Goal: Task Accomplishment & Management: Manage account settings

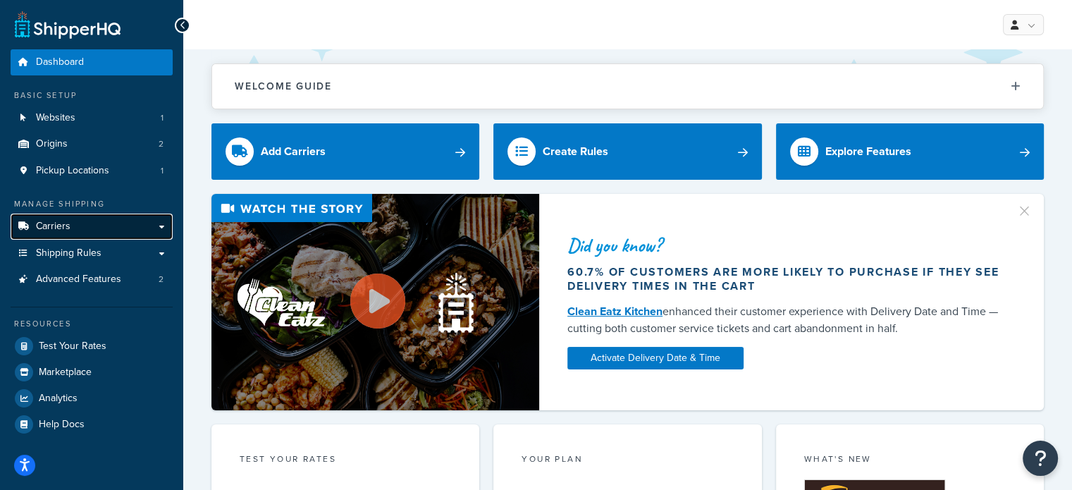
click at [159, 226] on link "Carriers" at bounding box center [92, 227] width 162 height 26
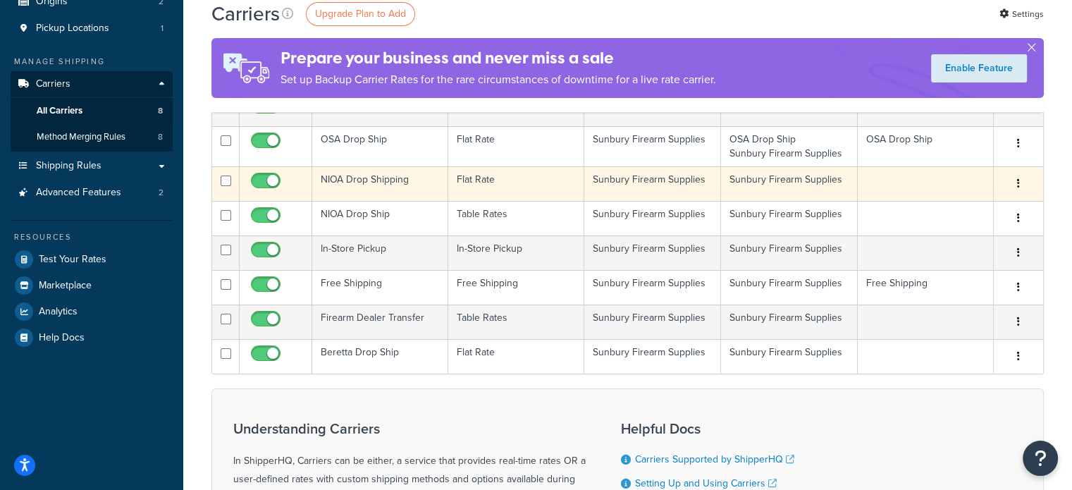
scroll to position [141, 0]
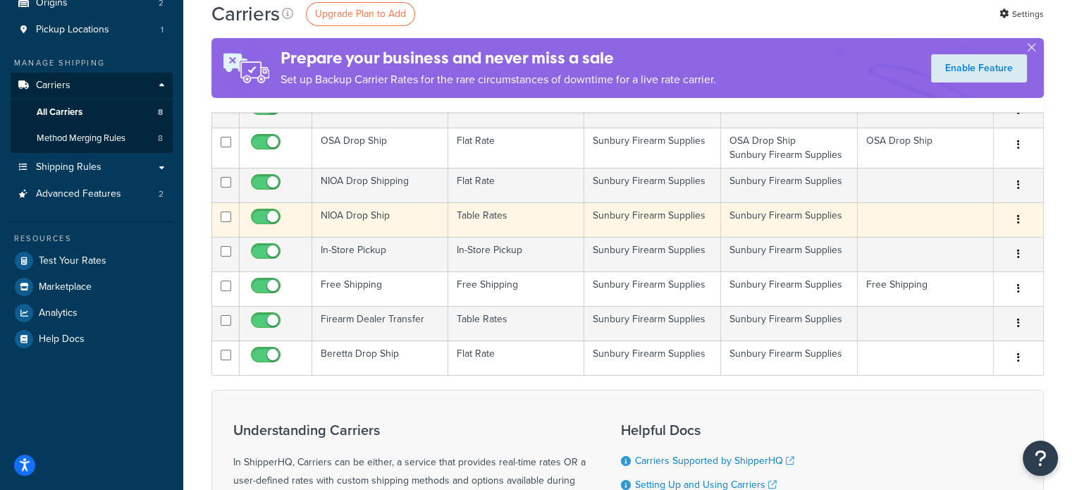
click at [1021, 216] on button "button" at bounding box center [1019, 220] width 20 height 23
click at [970, 245] on link "Edit" at bounding box center [961, 247] width 111 height 29
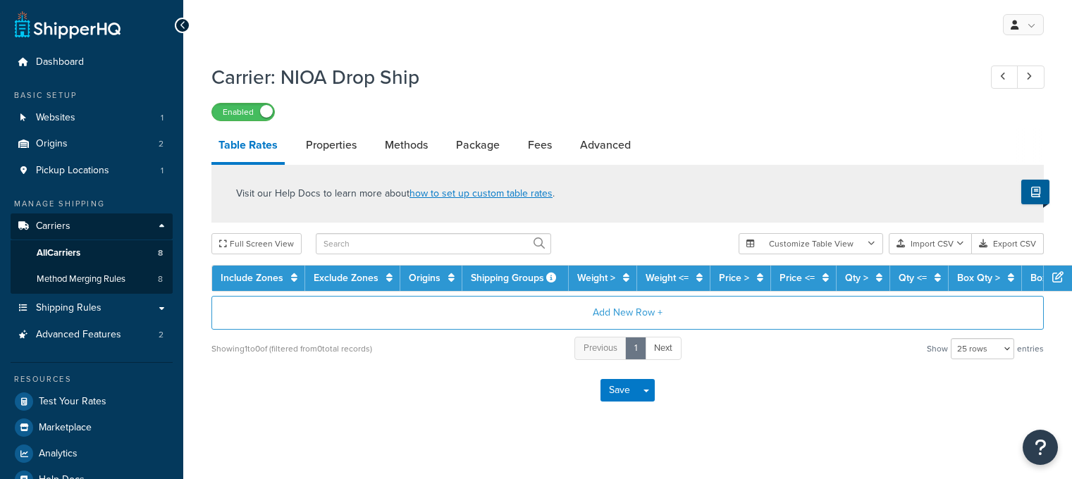
select select "25"
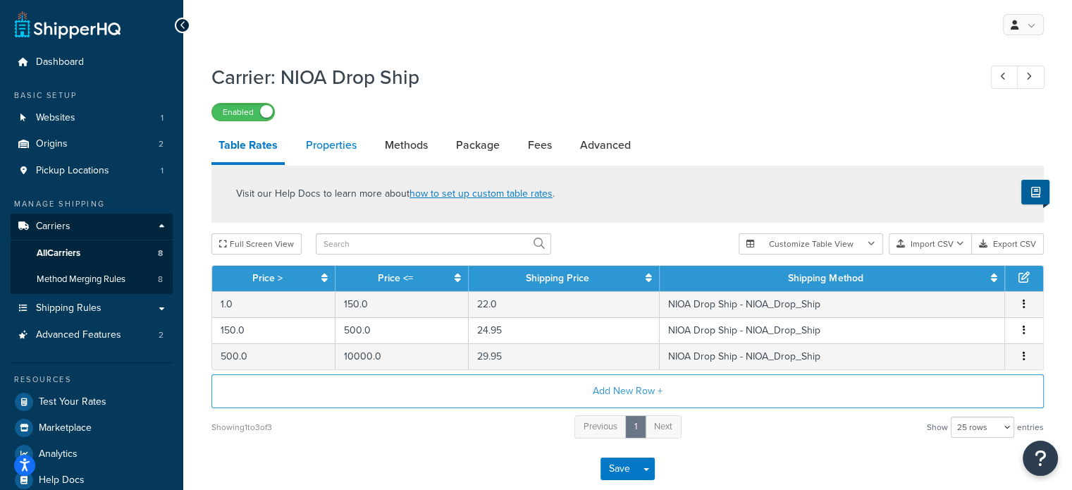
click at [327, 145] on link "Properties" at bounding box center [331, 145] width 65 height 34
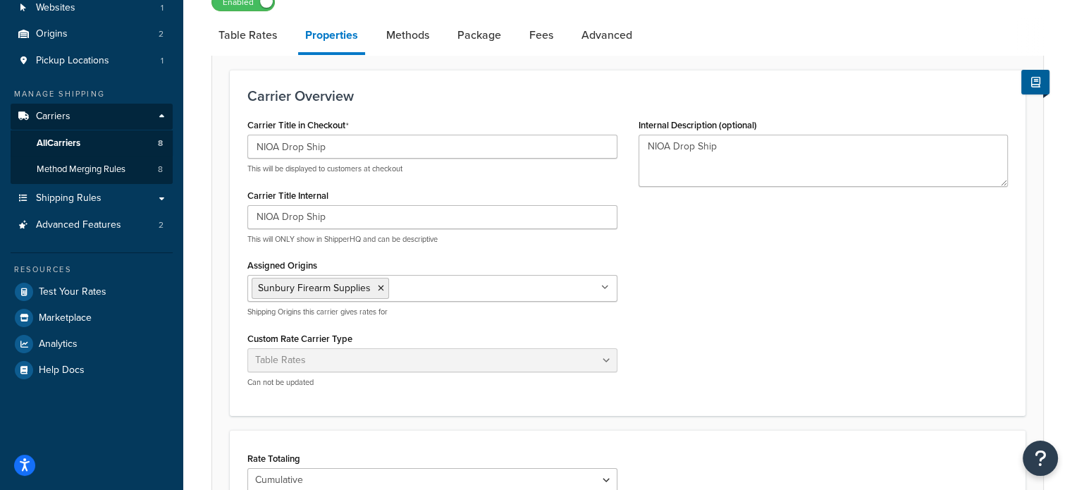
scroll to position [29, 0]
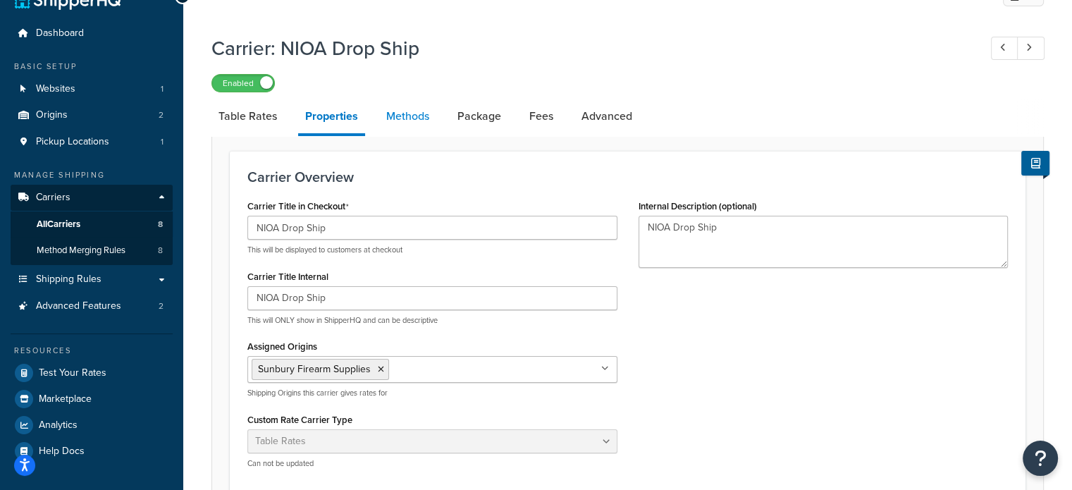
click at [409, 118] on link "Methods" at bounding box center [407, 116] width 57 height 34
select select "25"
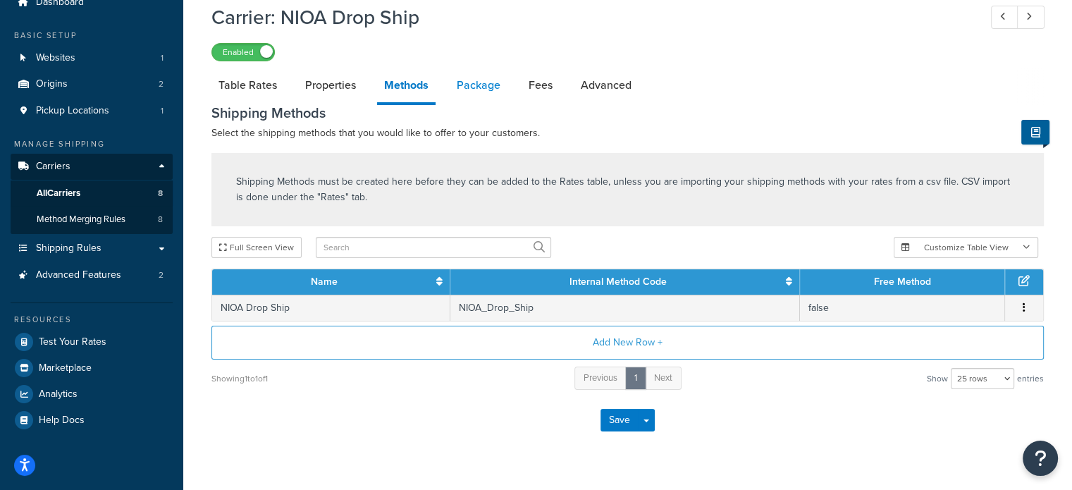
scroll to position [90, 0]
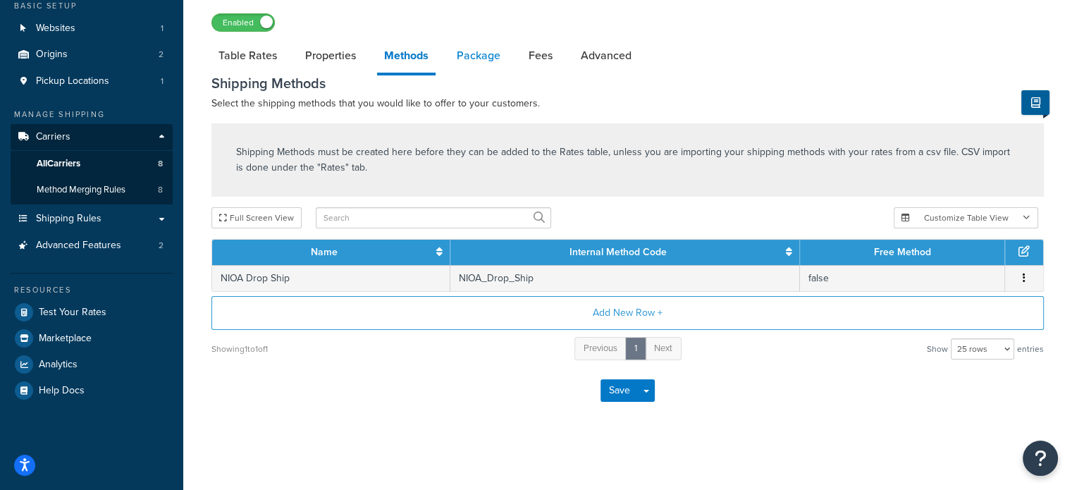
click at [481, 60] on link "Package" at bounding box center [479, 56] width 58 height 34
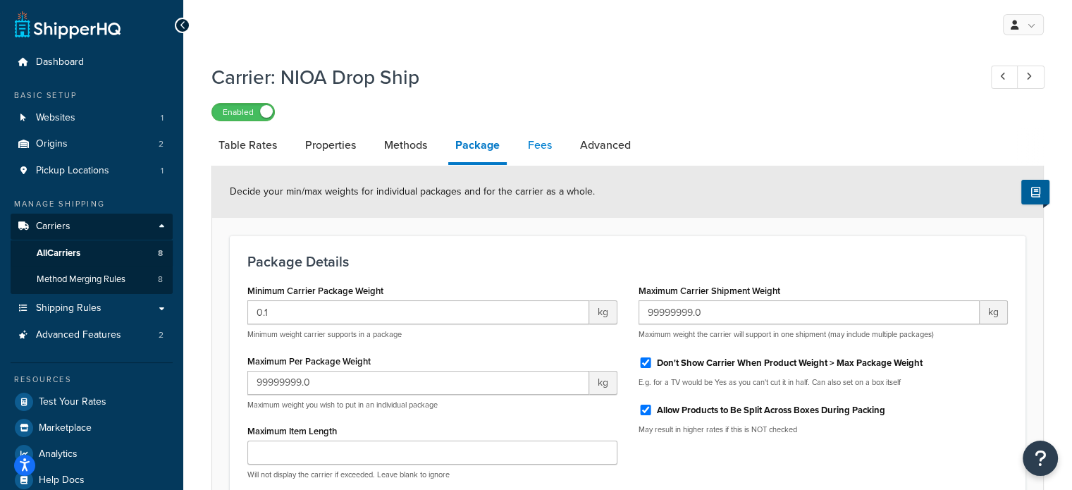
click at [545, 144] on link "Fees" at bounding box center [540, 145] width 38 height 34
select select "AFTER"
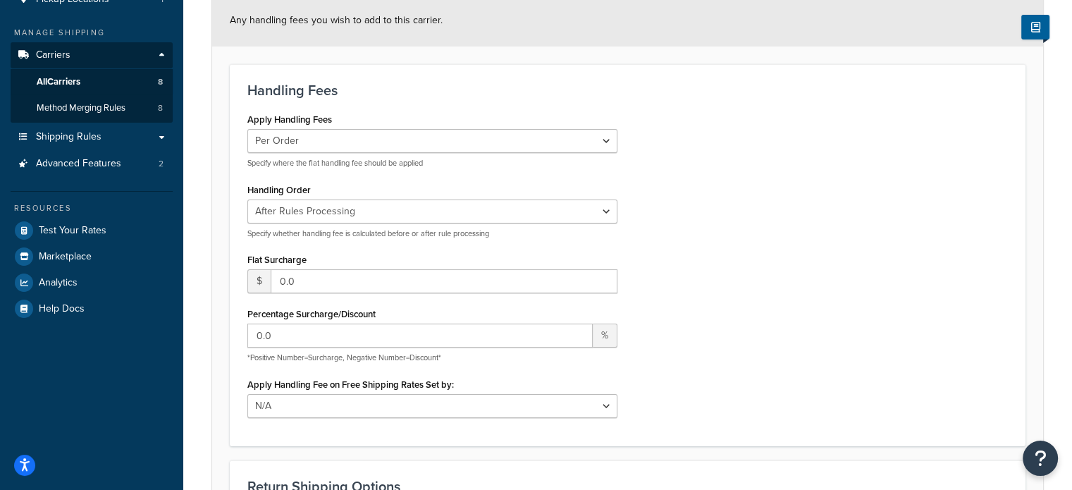
scroll to position [141, 0]
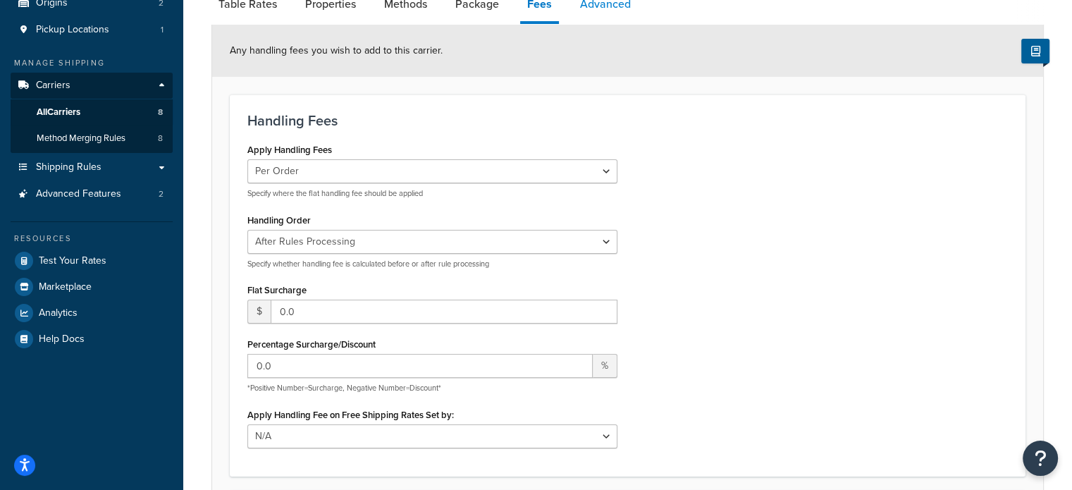
click at [604, 10] on link "Advanced" at bounding box center [605, 4] width 65 height 34
select select "false"
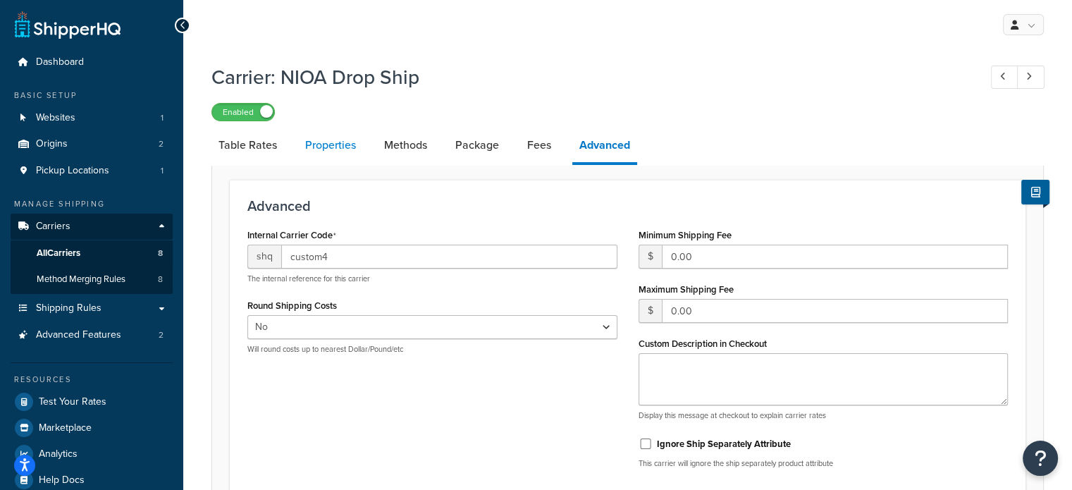
click at [338, 147] on link "Properties" at bounding box center [330, 145] width 65 height 34
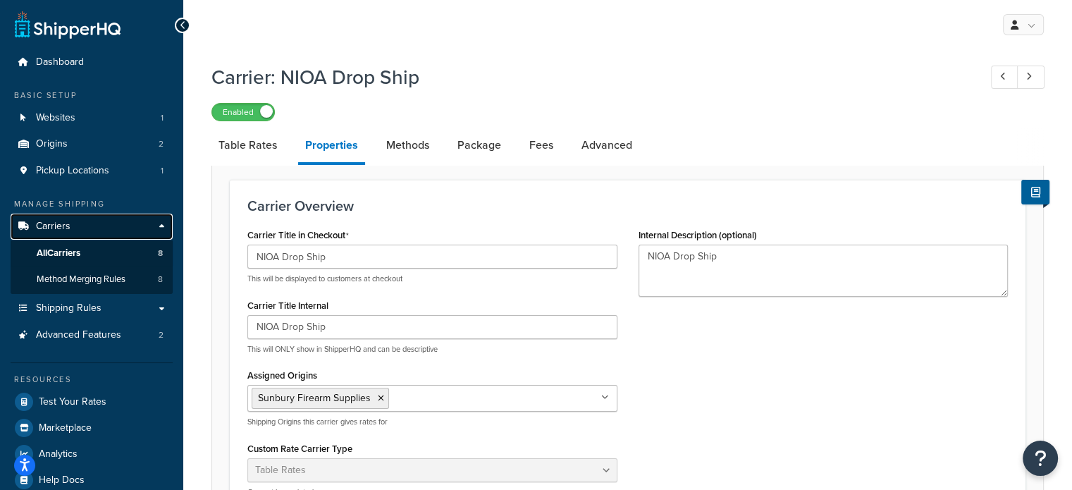
click at [51, 229] on span "Carriers" at bounding box center [53, 227] width 35 height 12
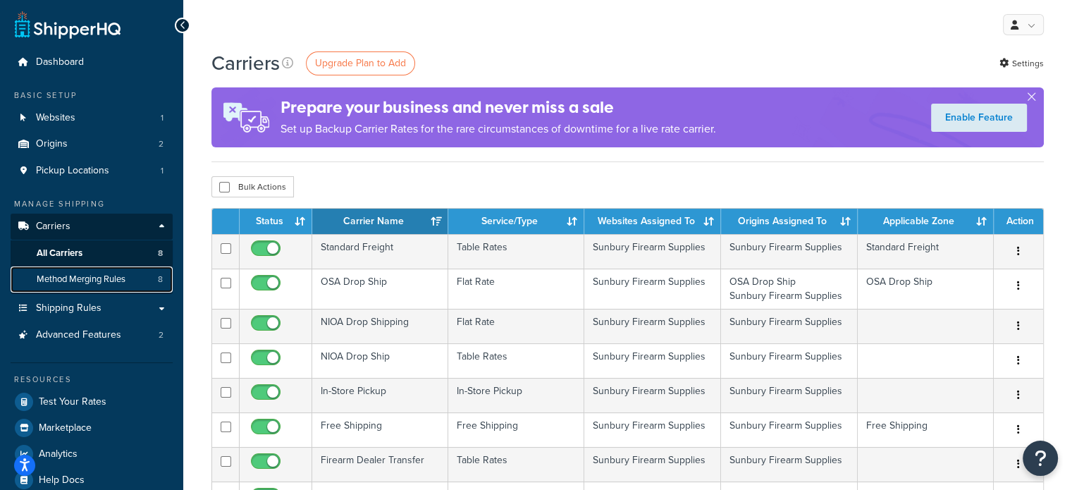
click at [121, 278] on span "Method Merging Rules" at bounding box center [81, 279] width 89 height 12
